Goal: Transaction & Acquisition: Register for event/course

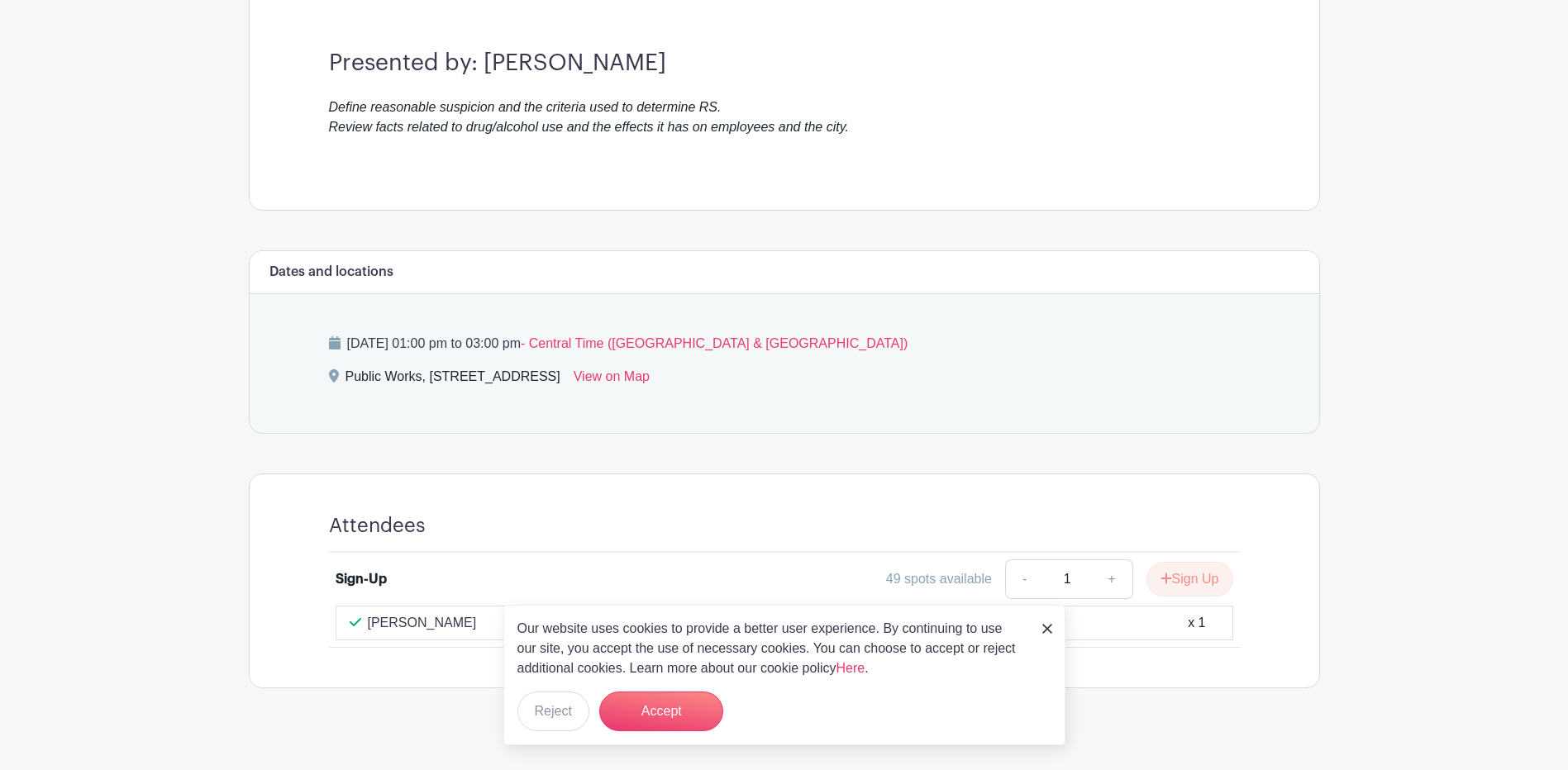
scroll to position [484, 0]
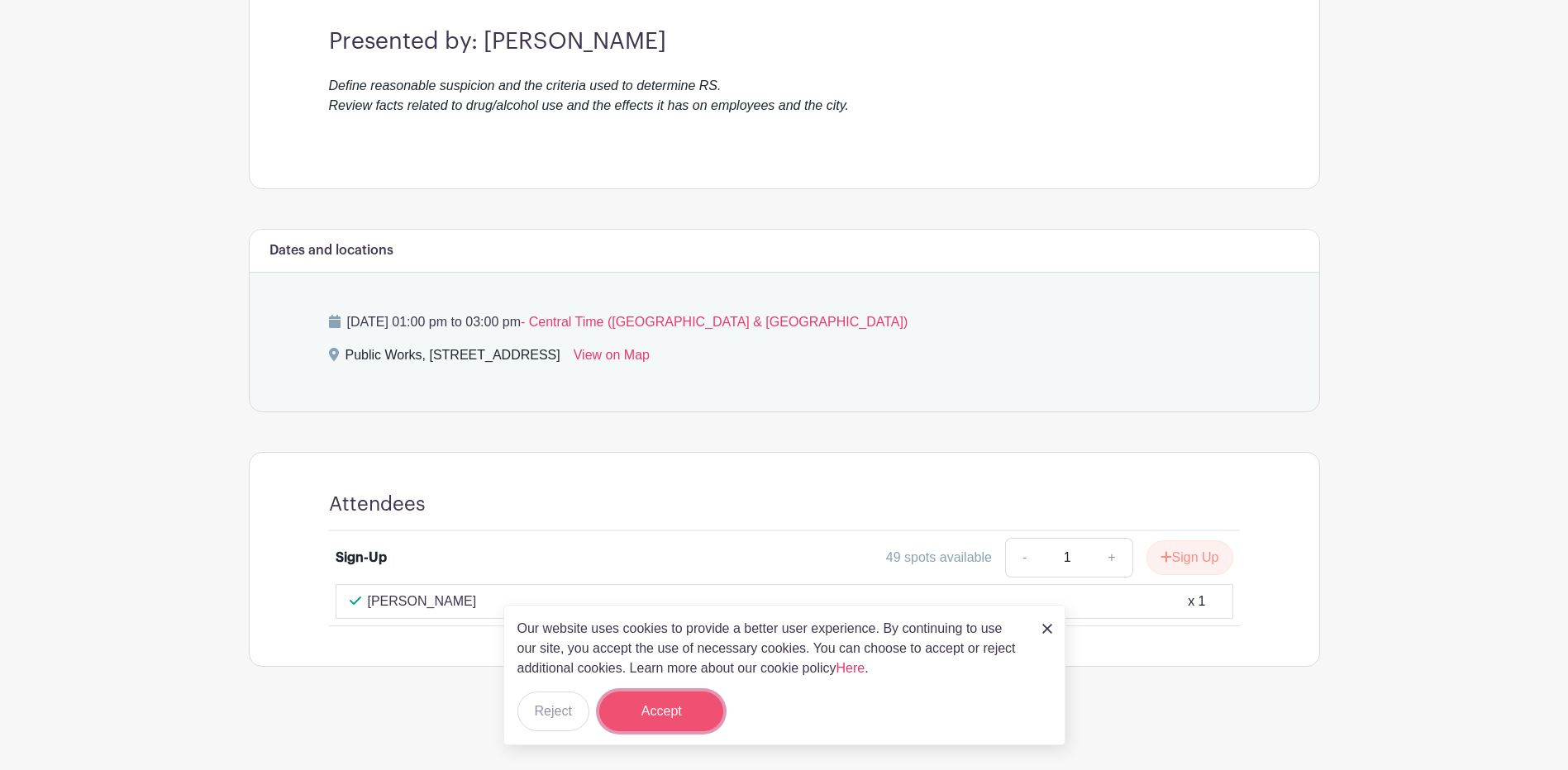
click at [681, 717] on button "Accept" at bounding box center [662, 712] width 124 height 40
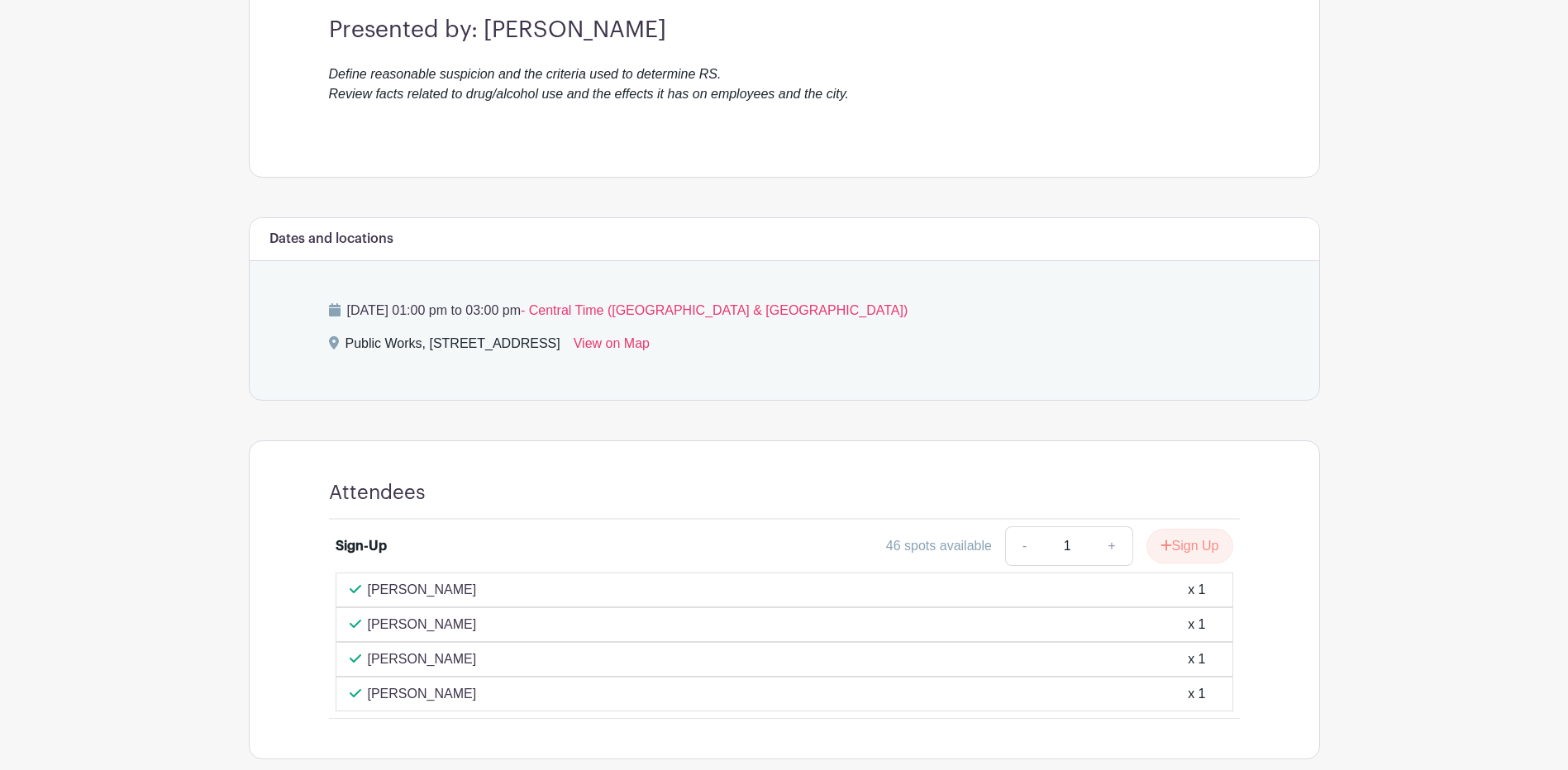
scroll to position [579, 0]
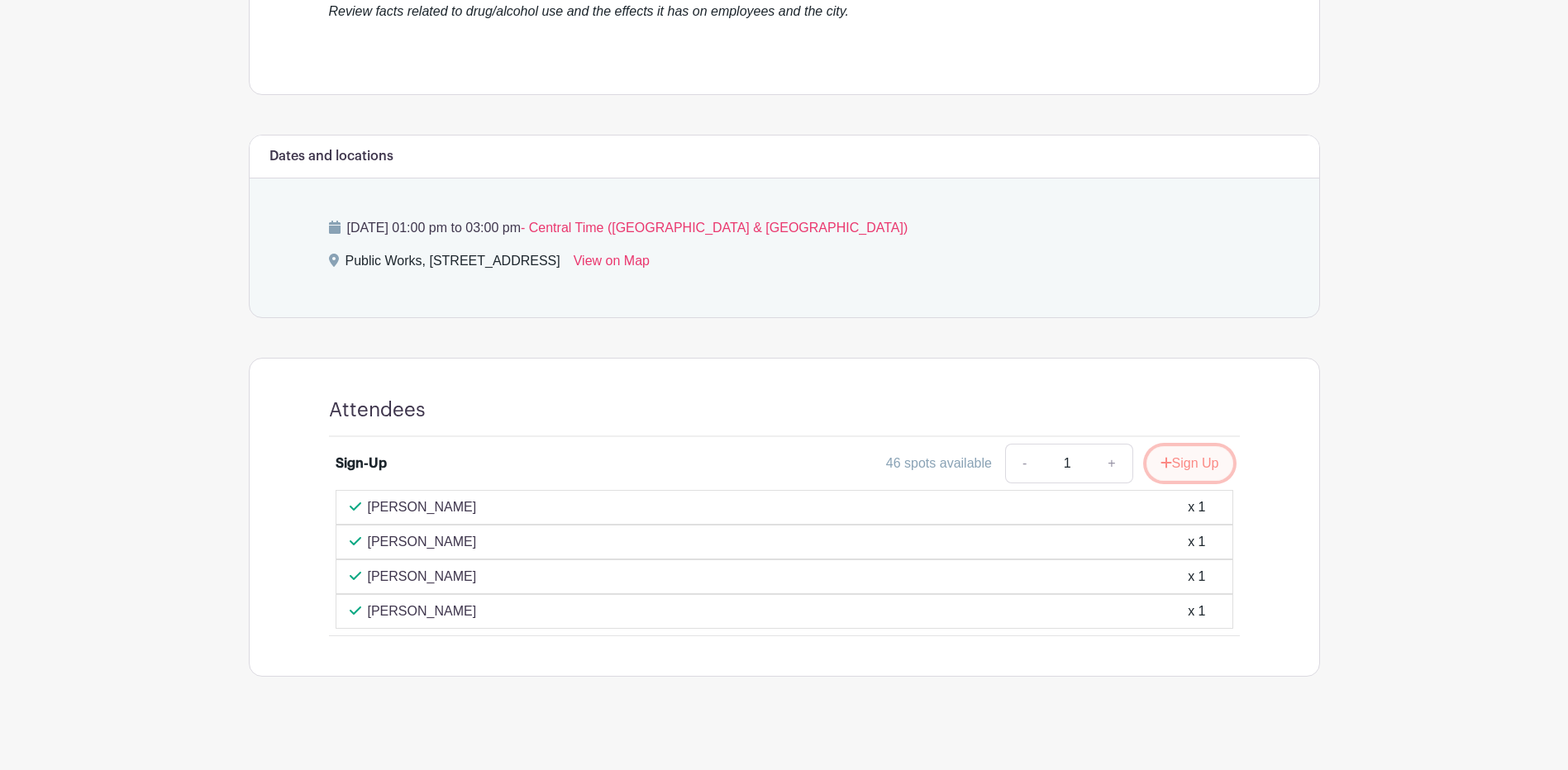
click at [1190, 466] on button "Sign Up" at bounding box center [1190, 464] width 87 height 35
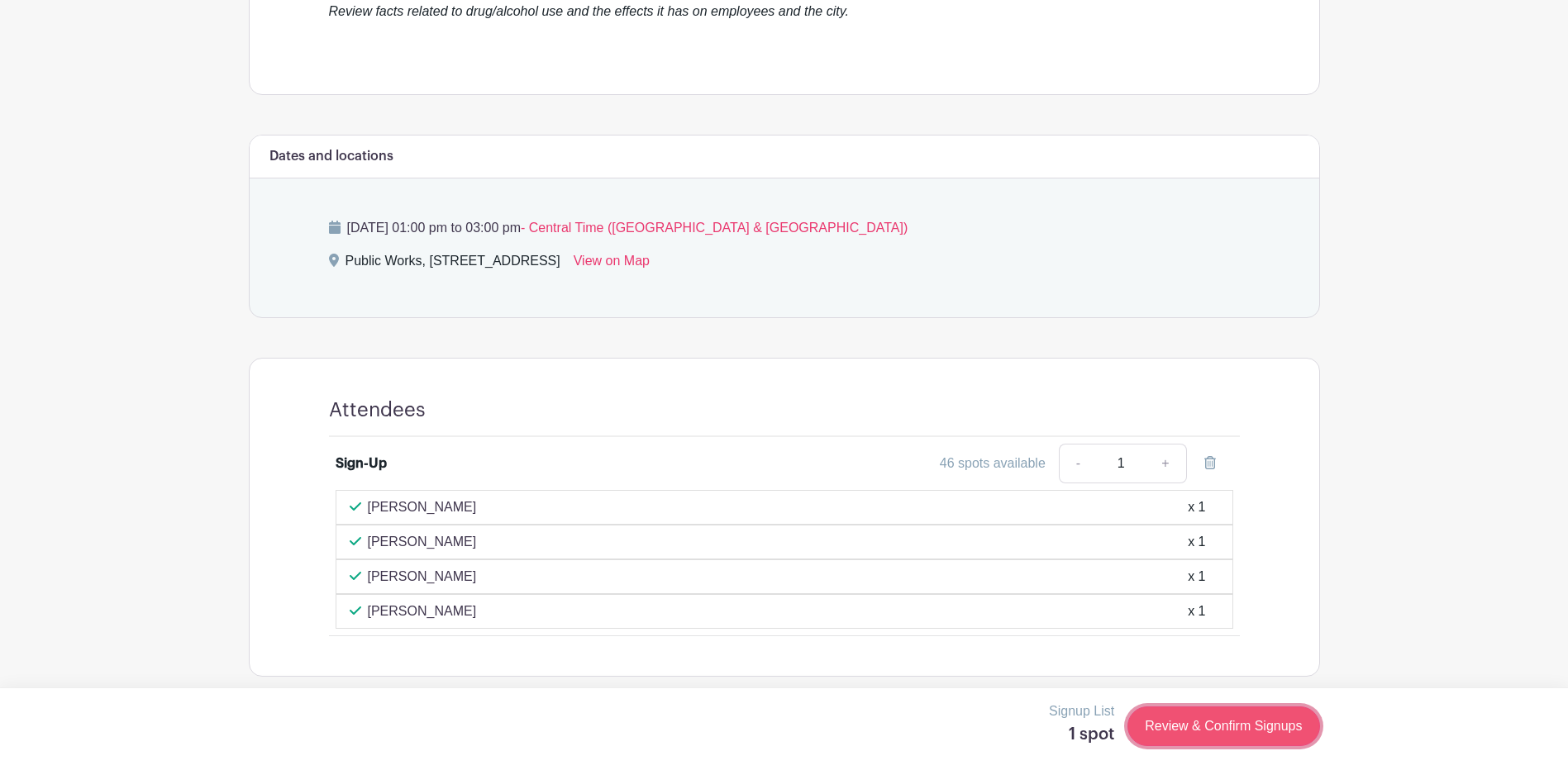
click at [1262, 727] on link "Review & Confirm Signups" at bounding box center [1224, 727] width 192 height 40
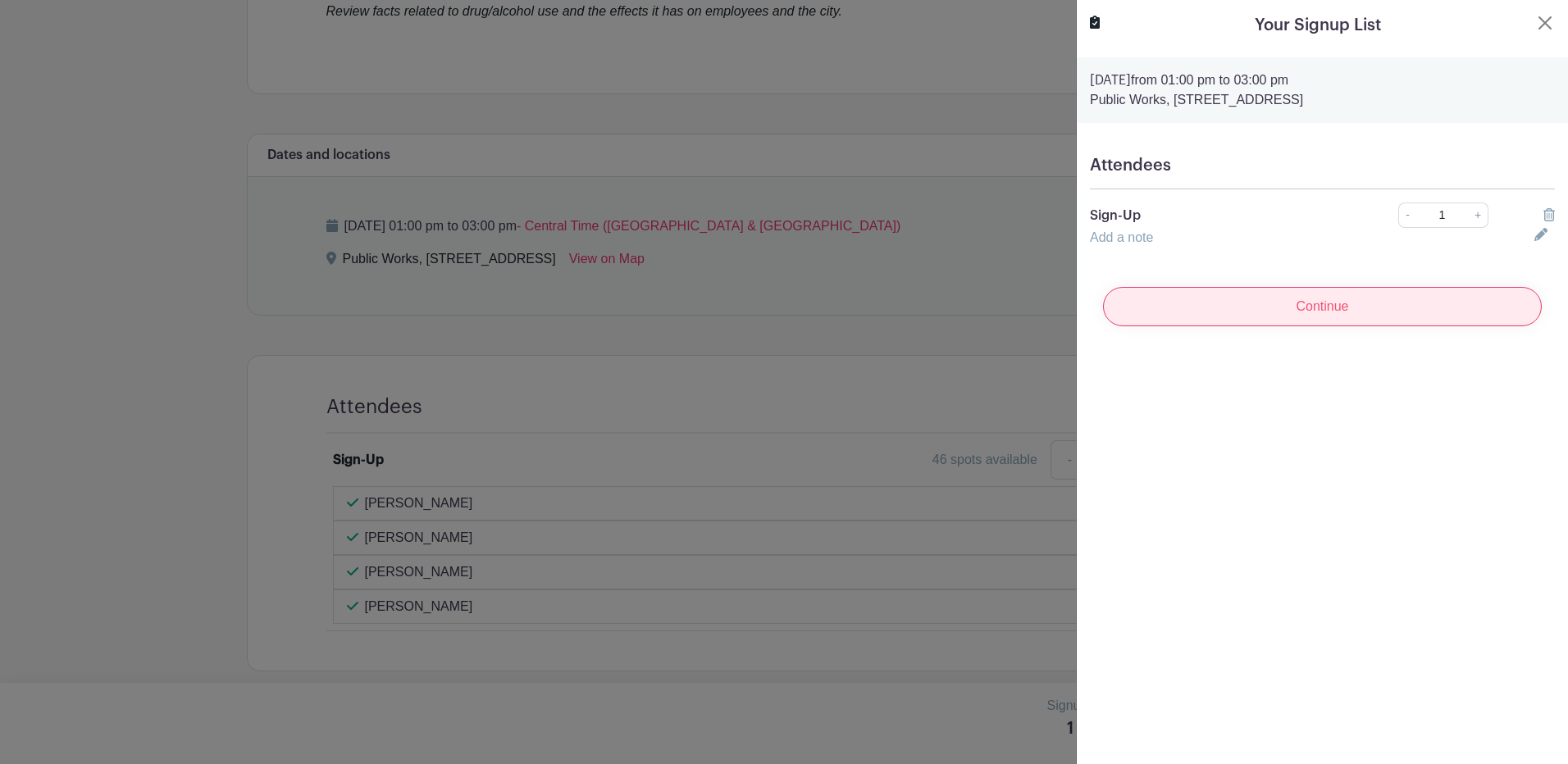
click at [1300, 312] on input "Continue" at bounding box center [1322, 307] width 438 height 40
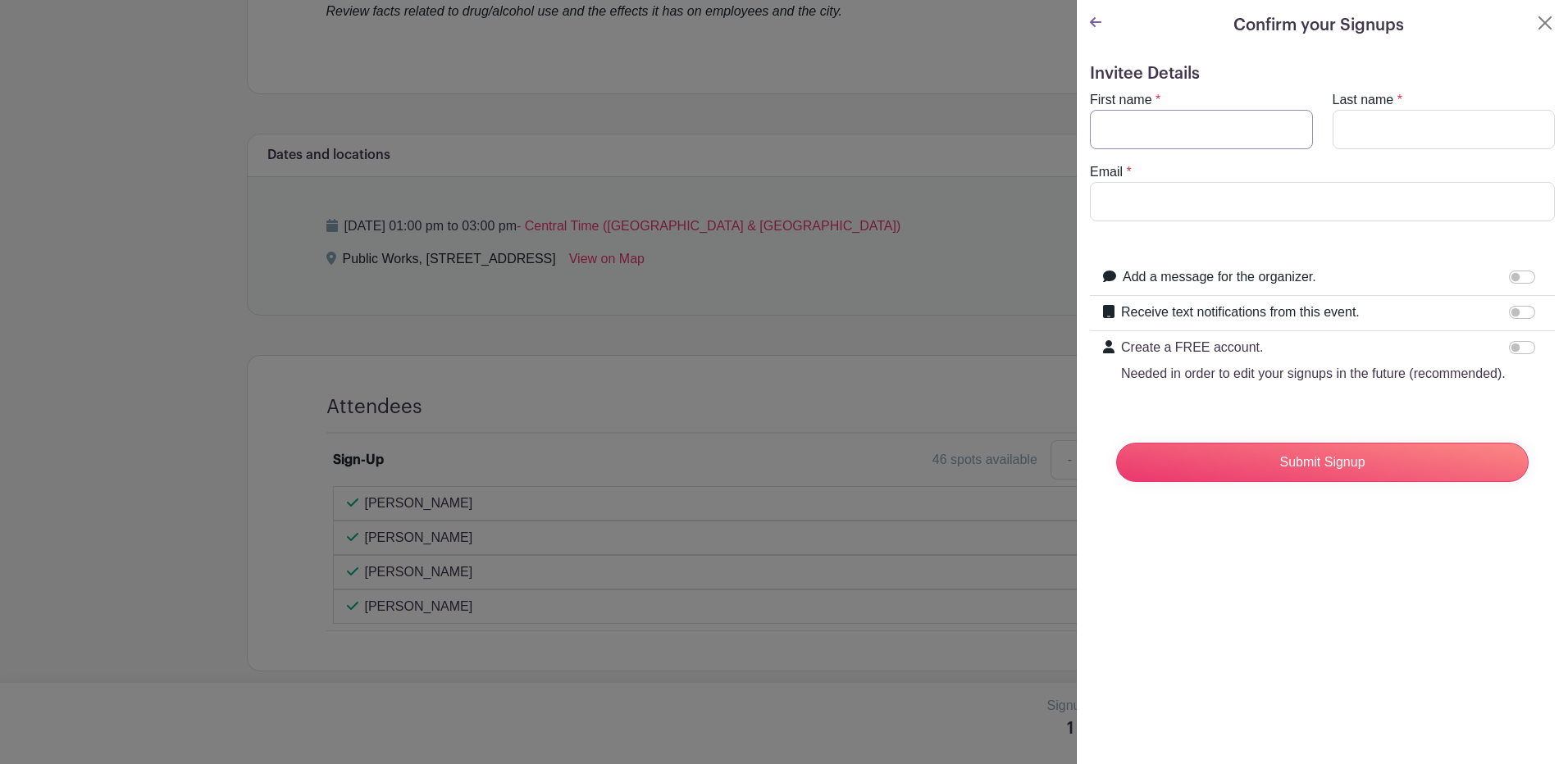
click at [1163, 132] on input "First name" at bounding box center [1201, 130] width 223 height 40
type input "b"
type input "[PERSON_NAME]"
click at [1363, 133] on input "Last name" at bounding box center [1444, 130] width 223 height 40
type input "[PERSON_NAME]"
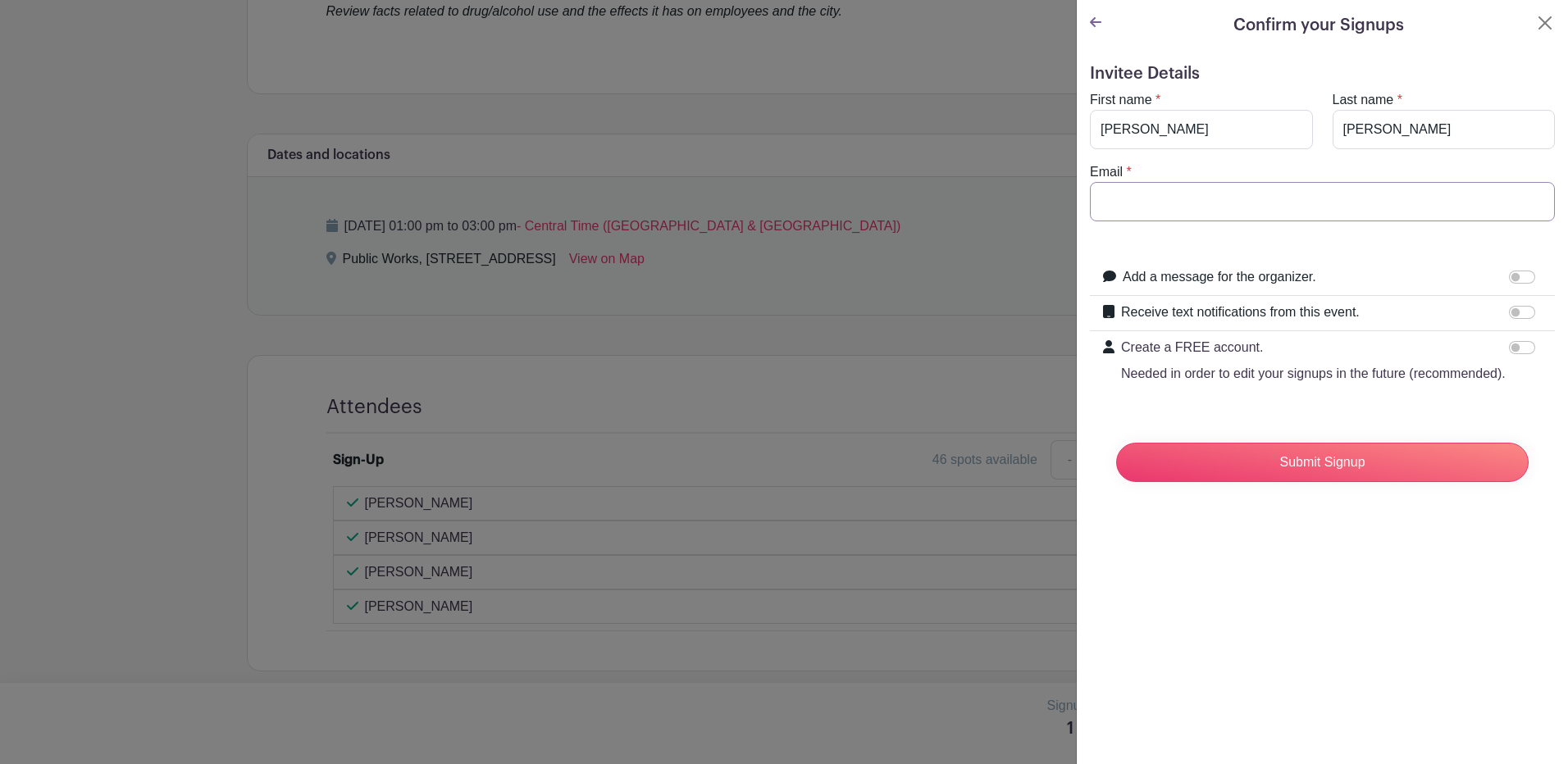
click at [1221, 205] on input "Email" at bounding box center [1322, 202] width 465 height 40
type input "[EMAIL_ADDRESS][DOMAIN_NAME]"
click at [1344, 482] on input "Submit Signup" at bounding box center [1323, 462] width 413 height 40
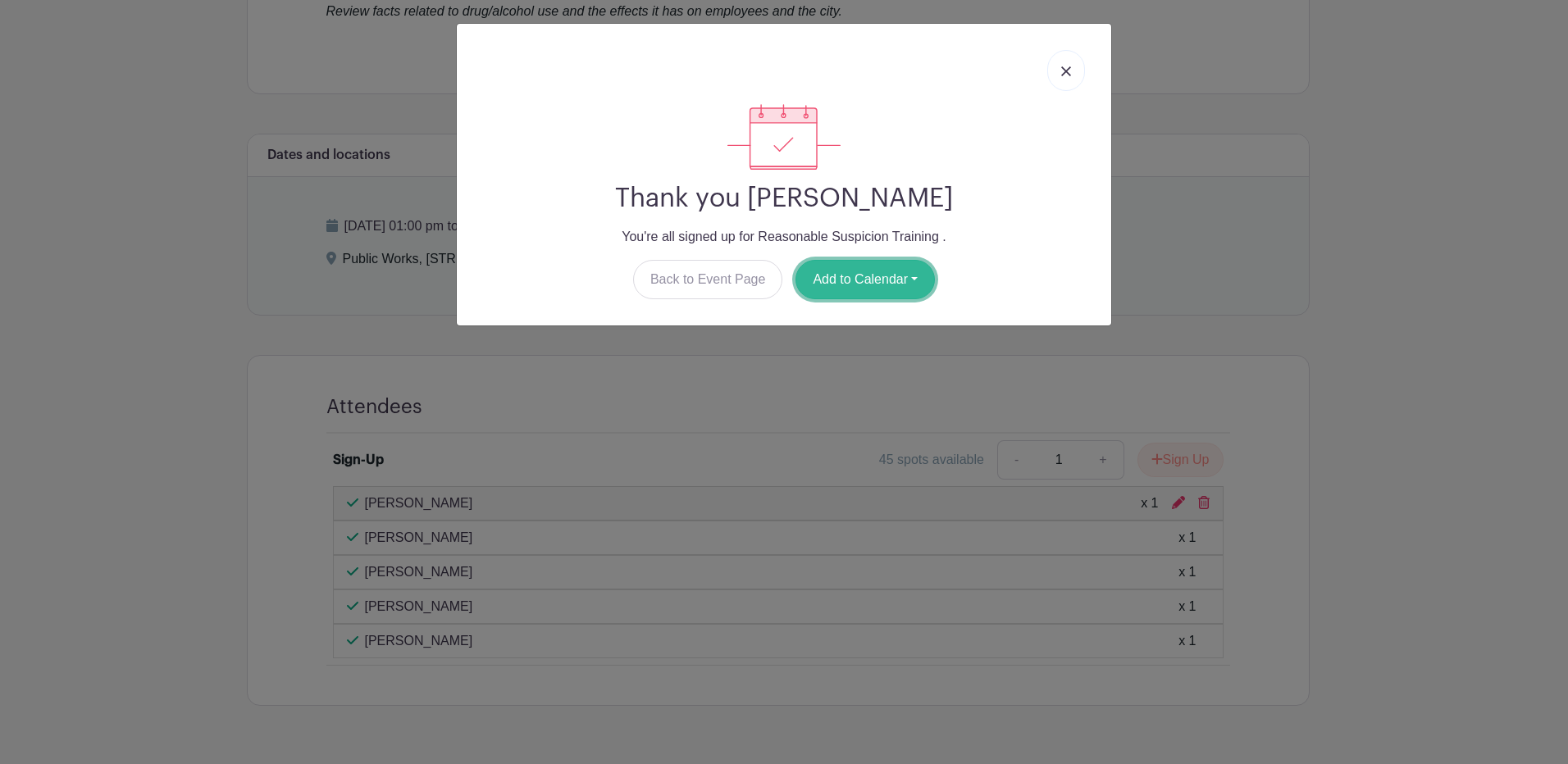
click at [881, 279] on button "Add to Calendar" at bounding box center [865, 280] width 139 height 40
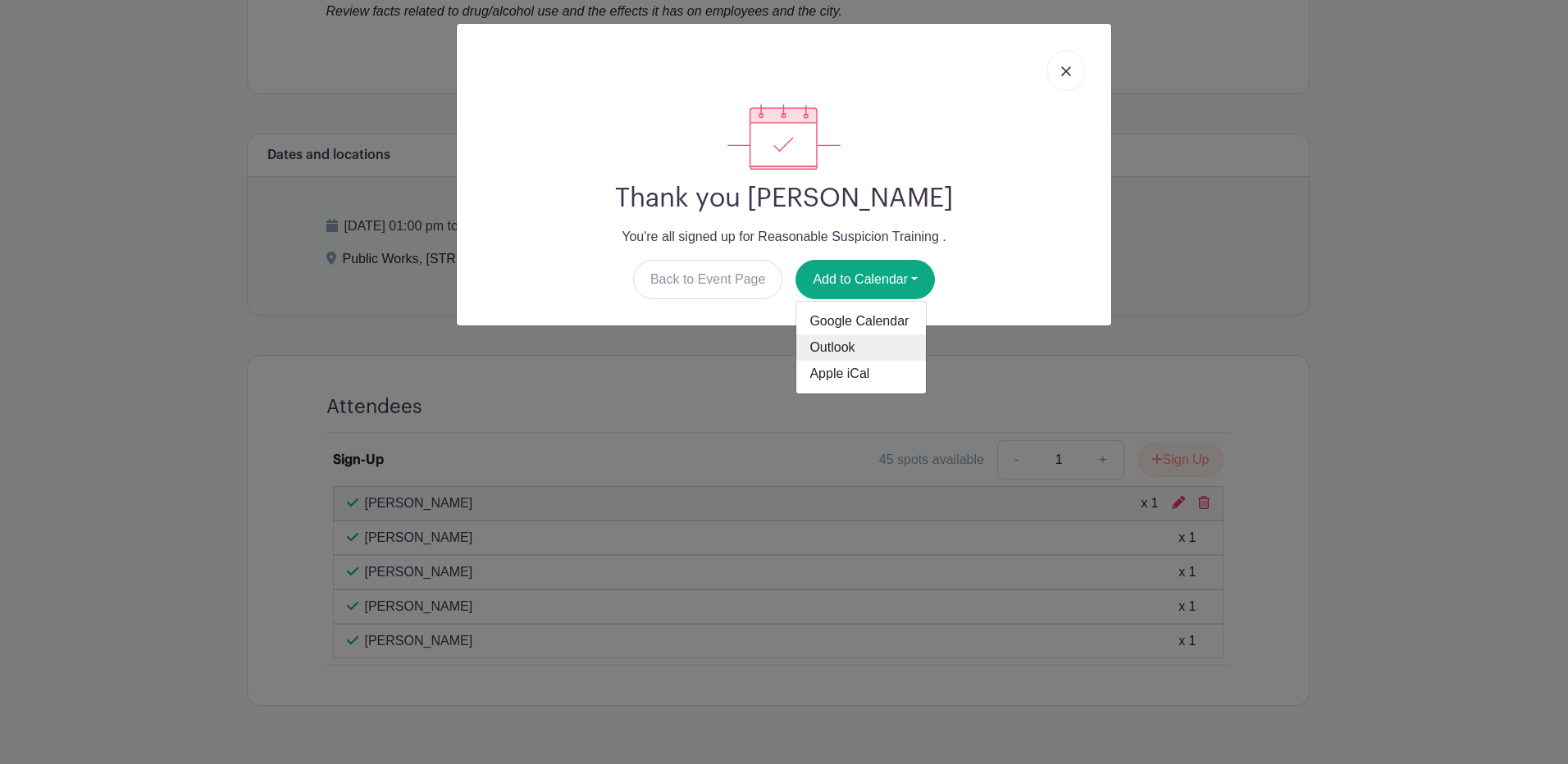
click at [857, 347] on link "Outlook" at bounding box center [861, 348] width 129 height 27
click at [1066, 72] on img at bounding box center [1067, 71] width 10 height 10
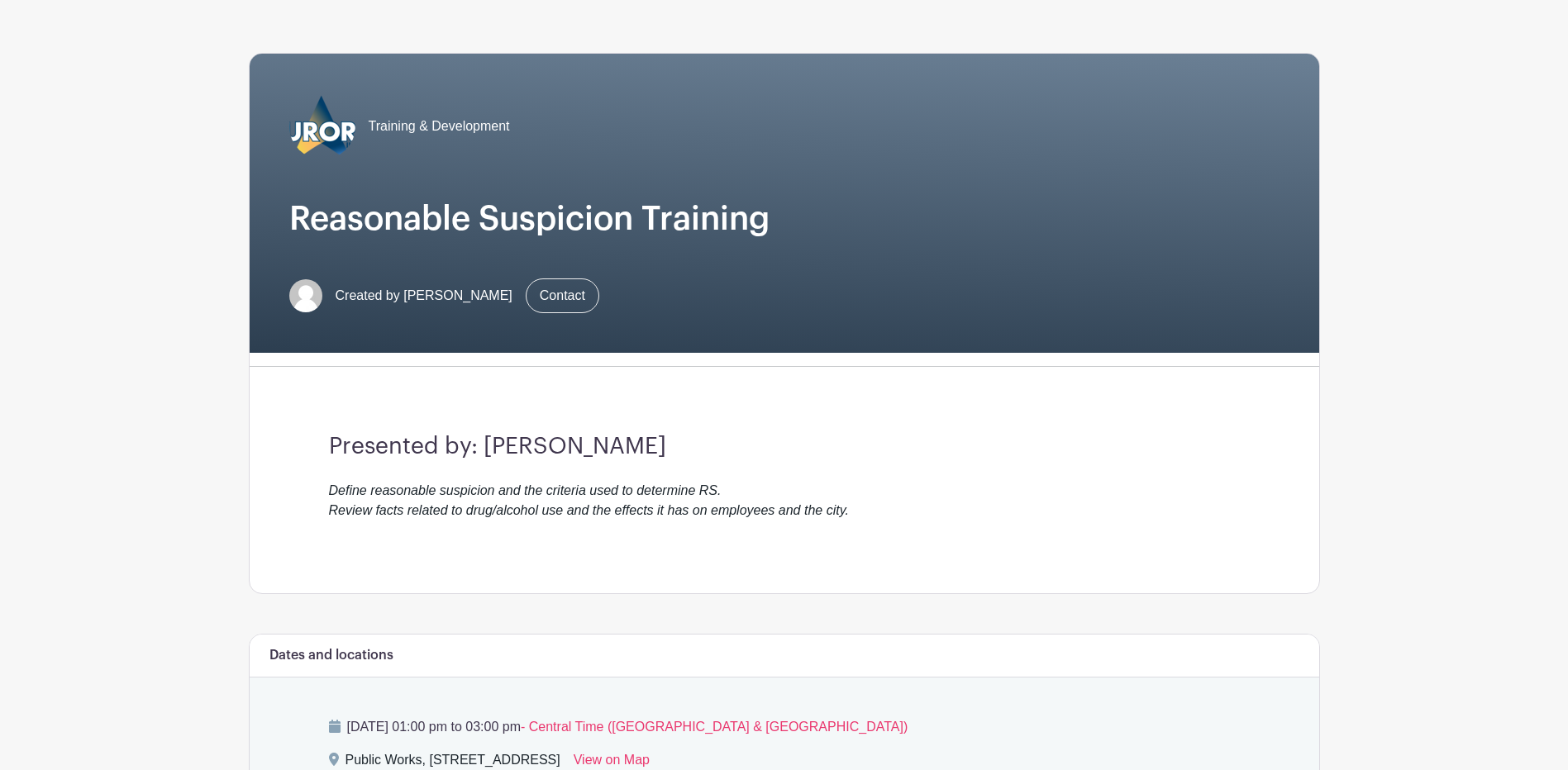
scroll to position [0, 0]
